Goal: Information Seeking & Learning: Understand process/instructions

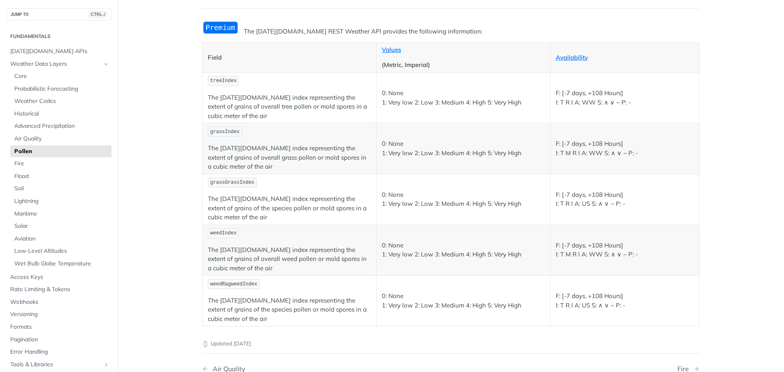
scroll to position [82, 0]
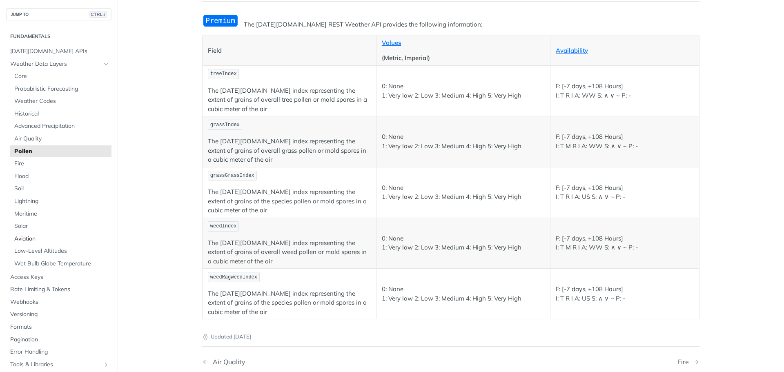
click at [27, 238] on span "Aviation" at bounding box center [61, 239] width 95 height 8
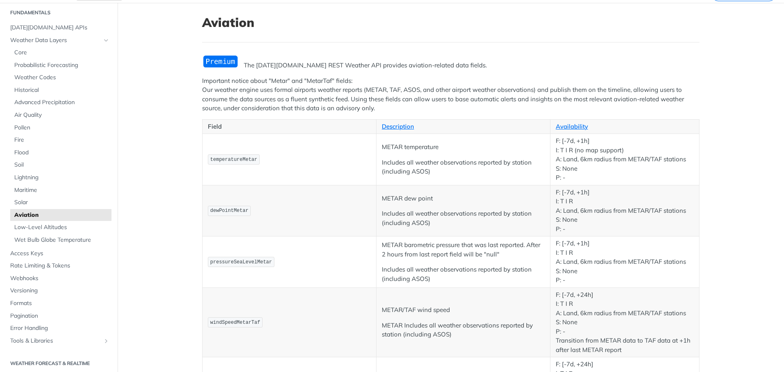
scroll to position [41, 0]
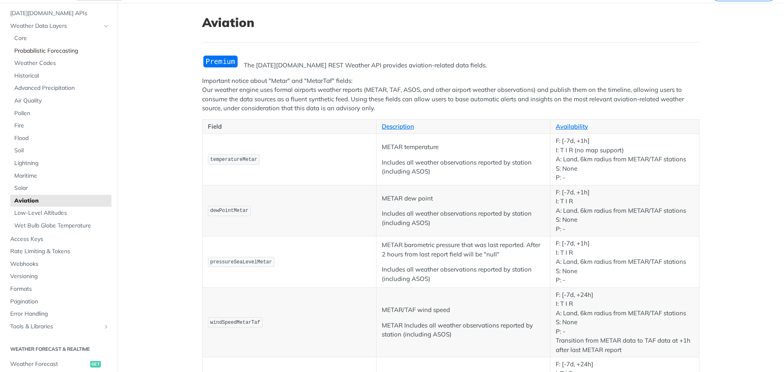
click at [32, 53] on span "Probabilistic Forecasting" at bounding box center [61, 51] width 95 height 8
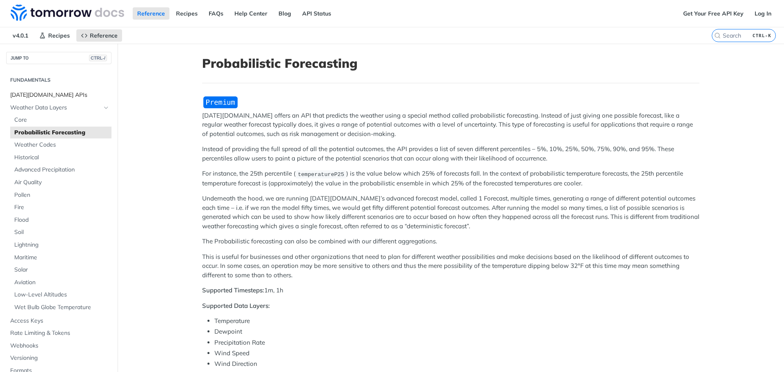
click at [29, 94] on span "[DATE][DOMAIN_NAME] APIs" at bounding box center [59, 95] width 99 height 8
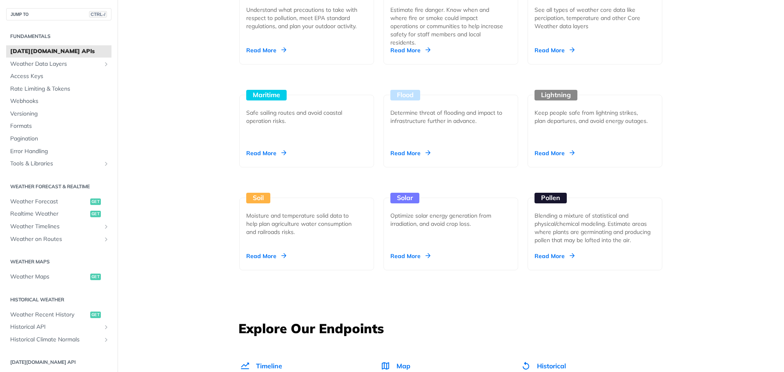
scroll to position [817, 0]
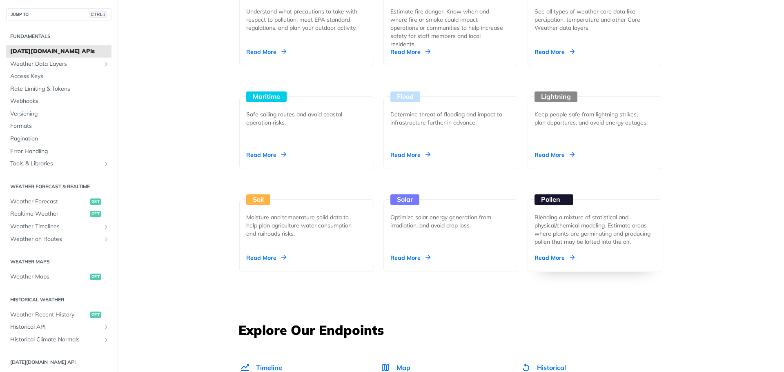
click at [553, 257] on div "Read More" at bounding box center [555, 258] width 40 height 8
click at [27, 201] on span "Weather Forecast" at bounding box center [49, 202] width 78 height 8
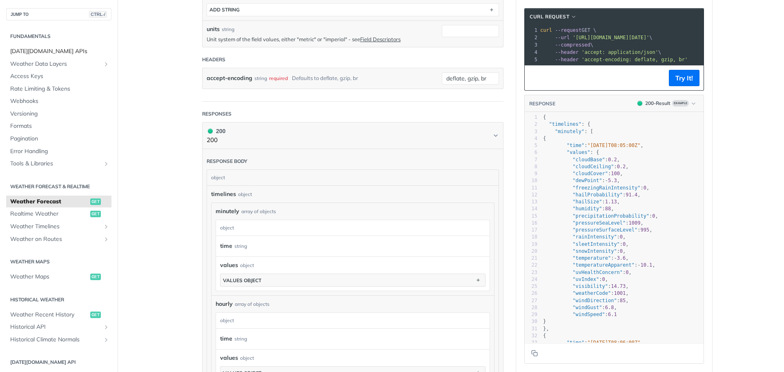
scroll to position [291, 0]
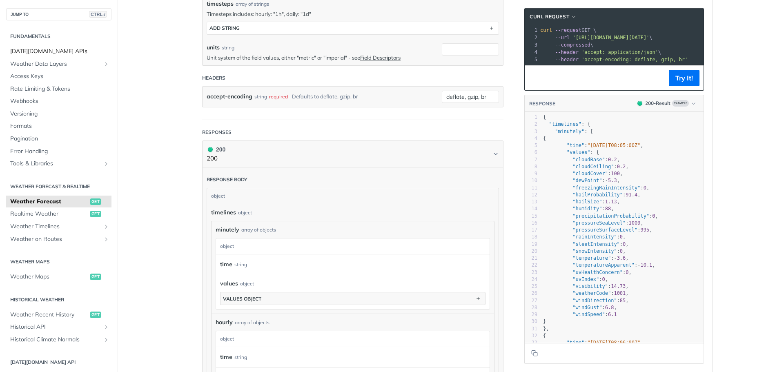
click at [34, 51] on span "[DATE][DOMAIN_NAME] APIs" at bounding box center [59, 51] width 99 height 8
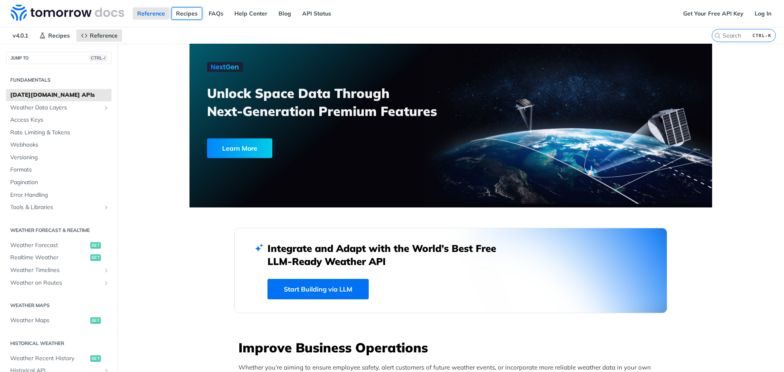
click at [190, 12] on link "Recipes" at bounding box center [187, 13] width 31 height 12
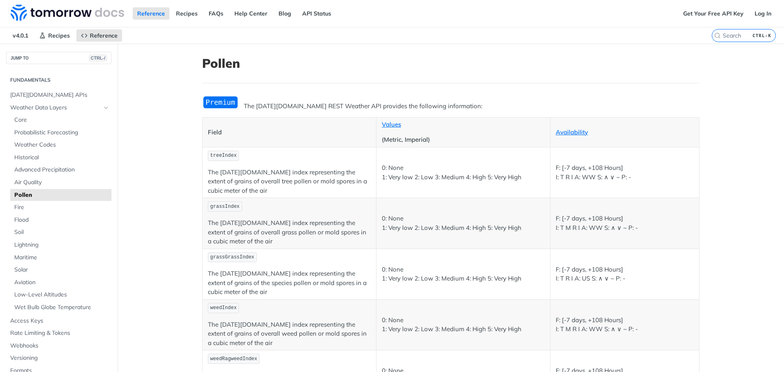
click at [210, 102] on img "Expand image" at bounding box center [220, 102] width 37 height 13
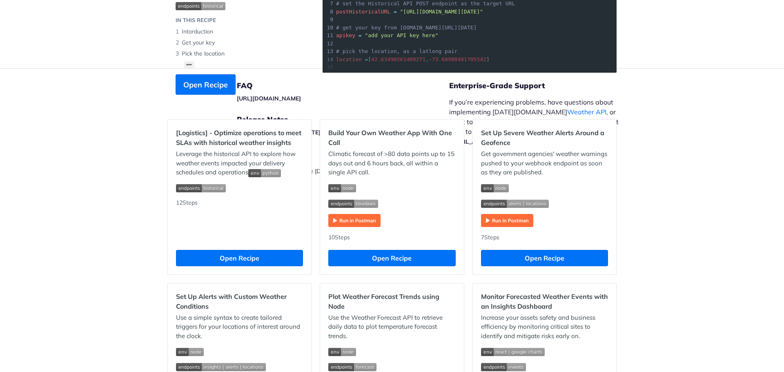
scroll to position [163, 0]
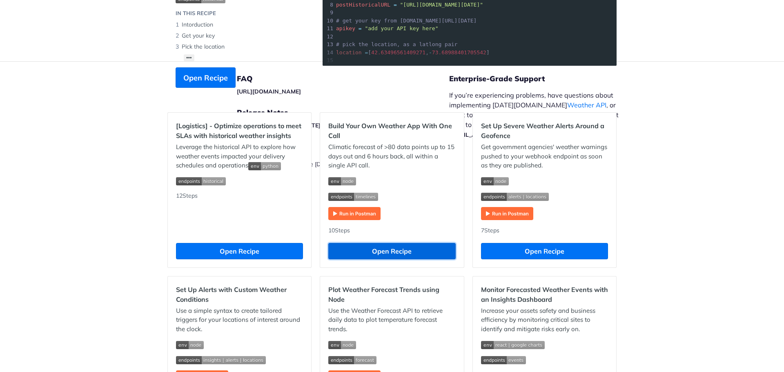
click at [383, 249] on button "Open Recipe" at bounding box center [391, 251] width 127 height 16
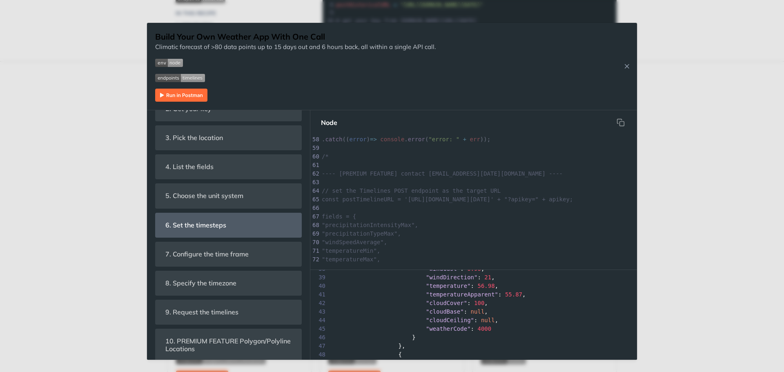
scroll to position [245, 0]
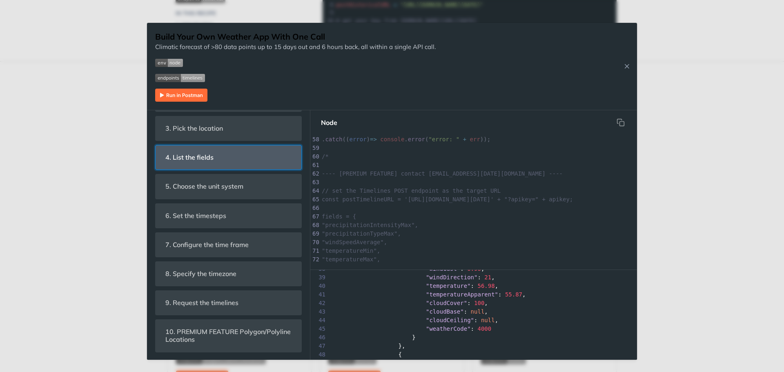
click at [191, 159] on span "4. List the fields" at bounding box center [190, 157] width 60 height 16
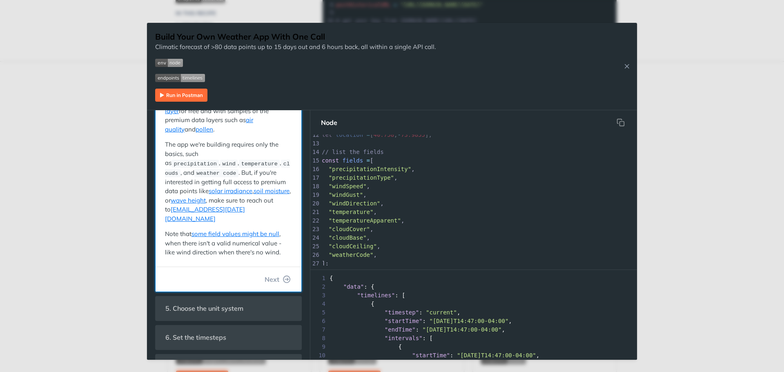
scroll to position [101, 0]
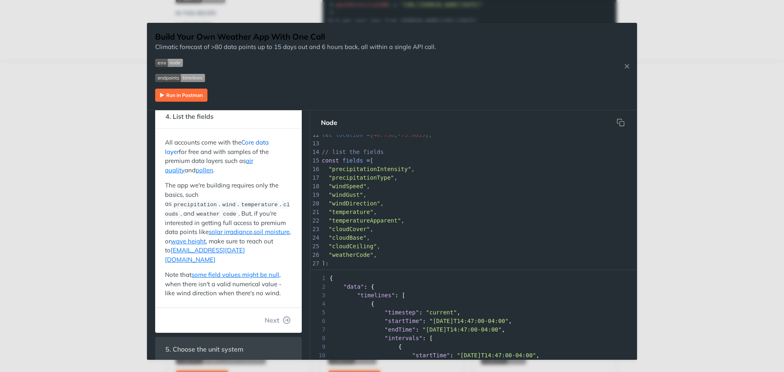
click at [256, 145] on link "Core data layer" at bounding box center [217, 146] width 104 height 17
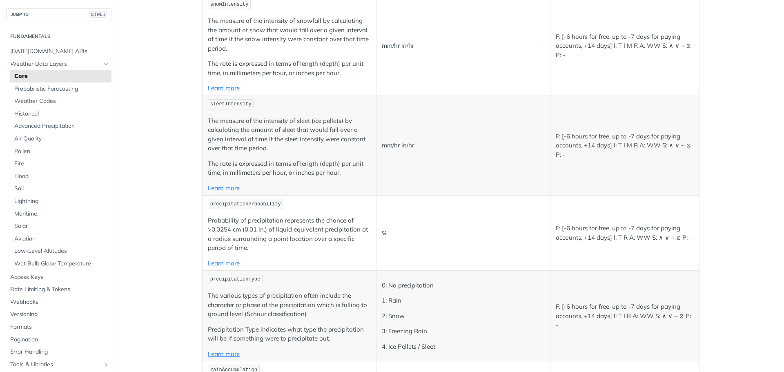
scroll to position [1556, 0]
